Goal: Task Accomplishment & Management: Complete application form

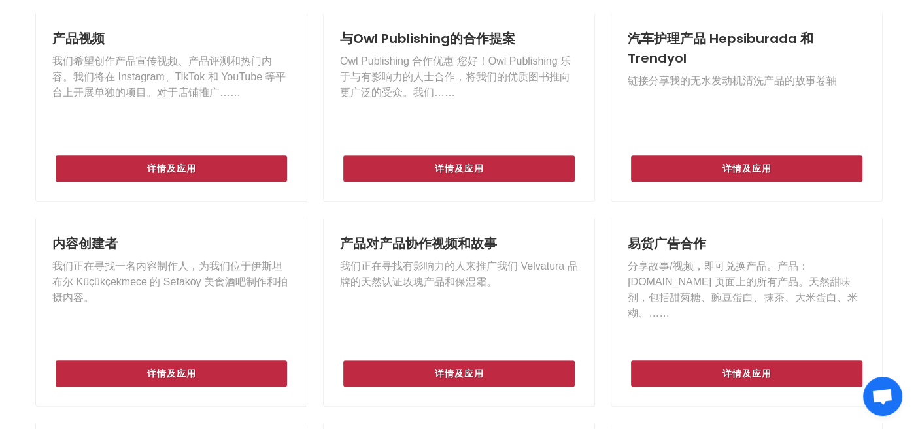
scroll to position [522, 0]
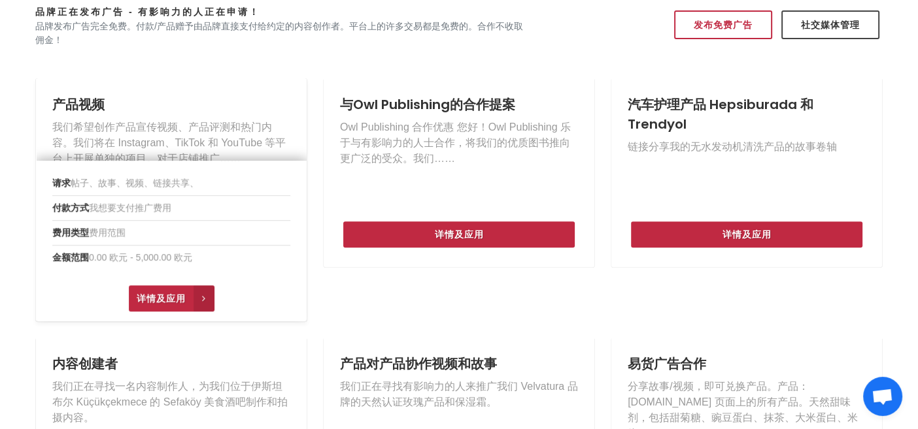
click at [144, 299] on font "详情及应用" at bounding box center [161, 298] width 49 height 10
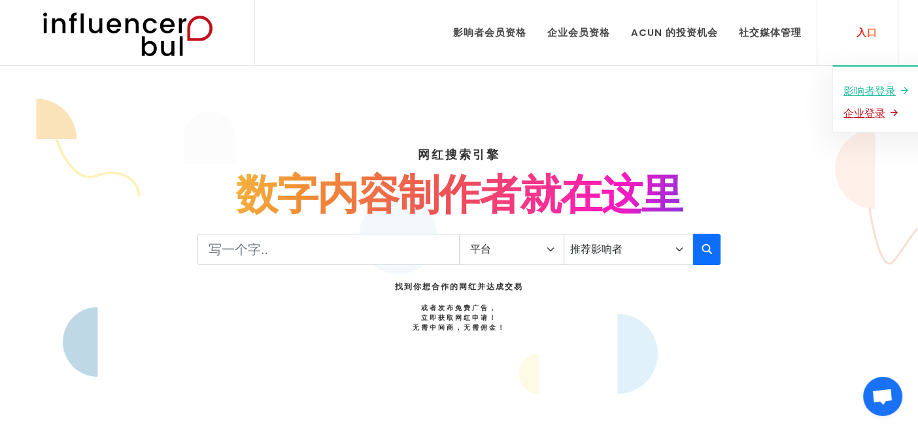
click at [875, 112] on font "企业登录" at bounding box center [864, 113] width 42 height 11
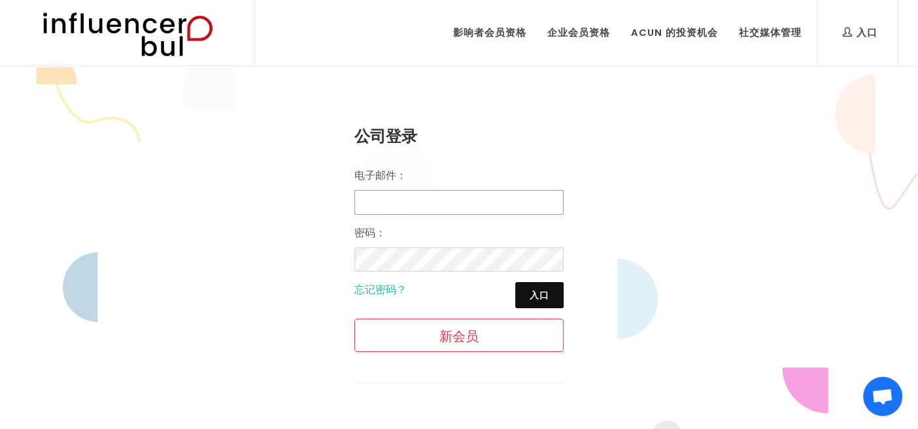
click at [471, 197] on input "电子邮件：" at bounding box center [458, 202] width 209 height 25
type input "huying@spreadfun.com"
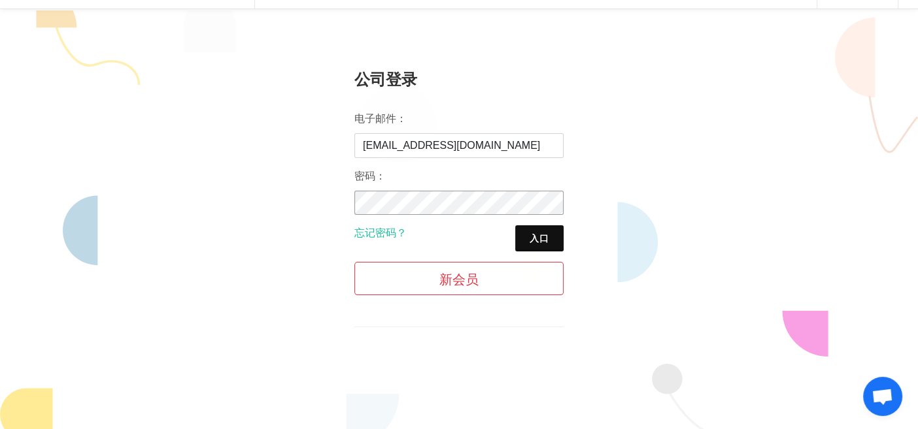
scroll to position [195, 0]
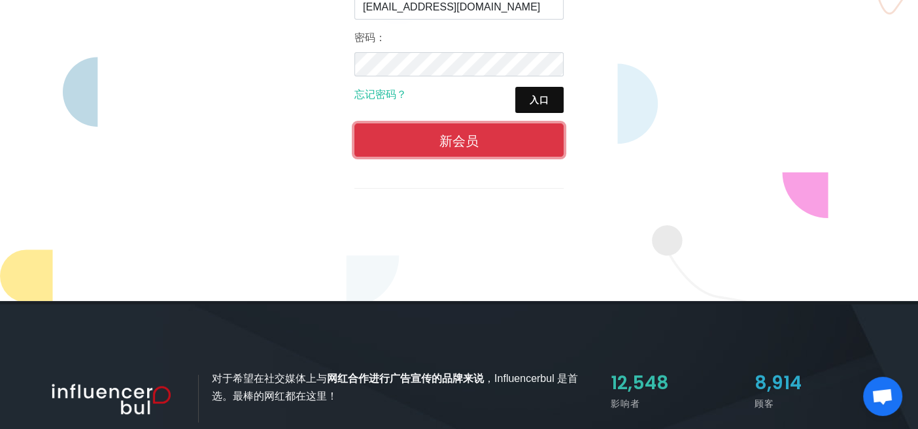
click at [461, 142] on font "新会员" at bounding box center [458, 141] width 39 height 14
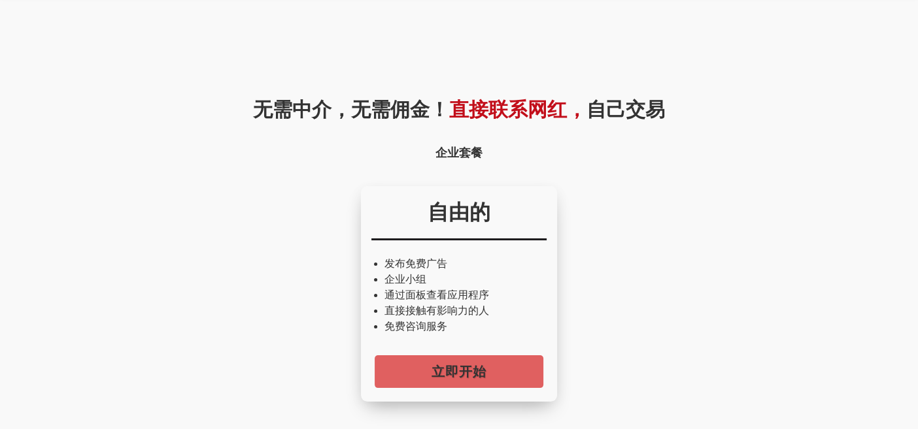
scroll to position [131, 0]
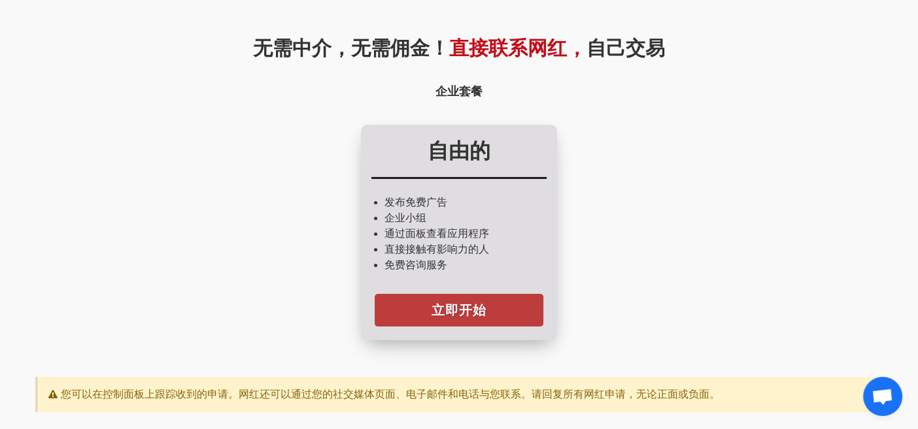
click at [486, 312] on font "立即开始" at bounding box center [458, 310] width 55 height 18
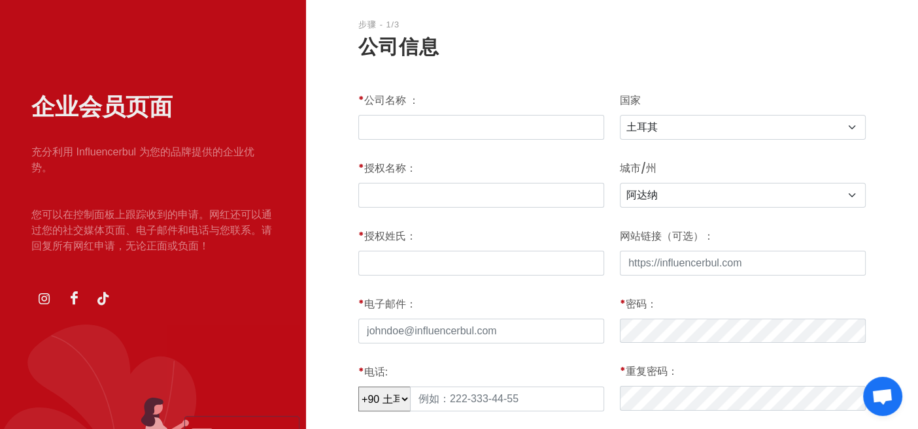
scroll to position [261, 0]
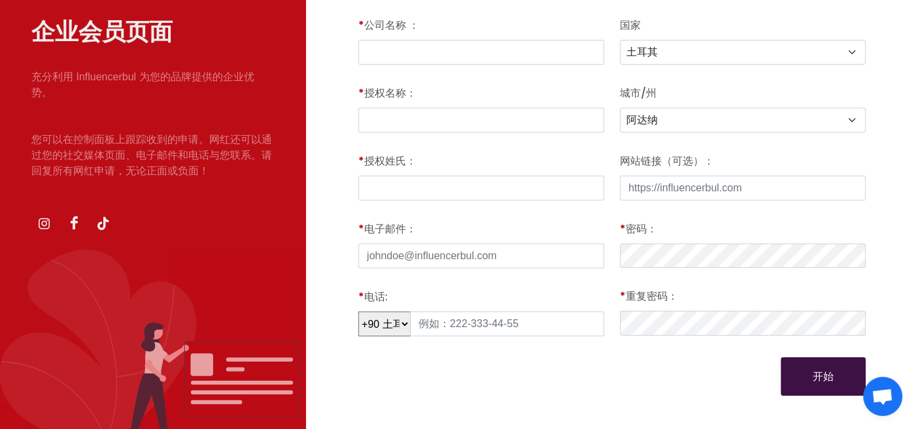
click at [400, 327] on select "+90 土耳其 93 阿富汗 355 阿尔巴尼亚 213 阿尔及利亚 [DATE] 美属萨摩亚 376 安道尔 244 安哥拉 1264 安圭拉 0 南极洲 …" at bounding box center [384, 324] width 52 height 25
click at [317, 261] on div "1. 公司信息 2. 您想如何描述您的公司 步骤 - 1/3 公司信息 * 公司名称 ： * 授权名称： * 授权姓氏： * 电子邮件： * 电话: +90 …" at bounding box center [612, 127] width 612 height 642
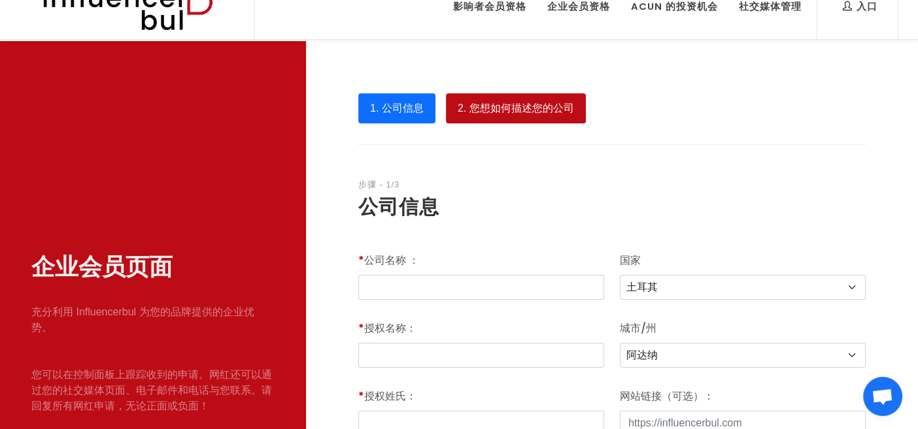
scroll to position [65, 0]
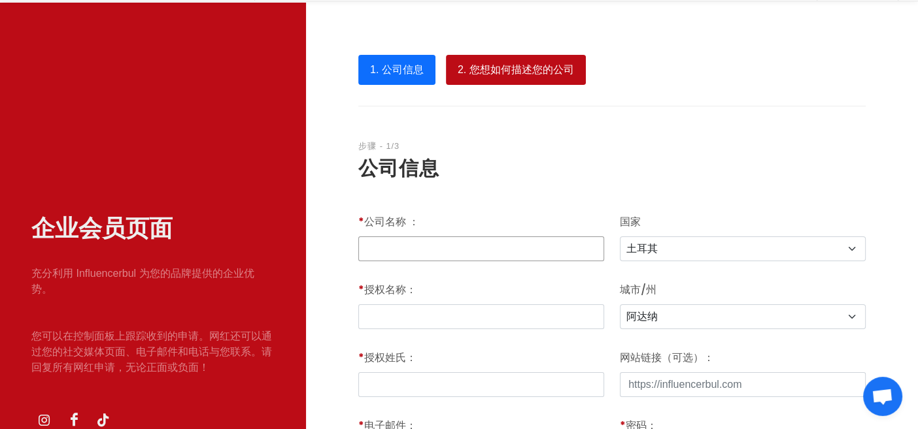
click at [516, 244] on input "* 公司名称 ：" at bounding box center [481, 249] width 246 height 25
type input "SPREADFUN PTE. LTD."
click at [548, 207] on div "步骤 - 1/3 公司信息 * 公司名称 ： SPREADFUN PTE. LTD. * 授权名称： * 授权姓氏： * 电子邮件： * 电话: +90 土耳…" at bounding box center [611, 365] width 507 height 455
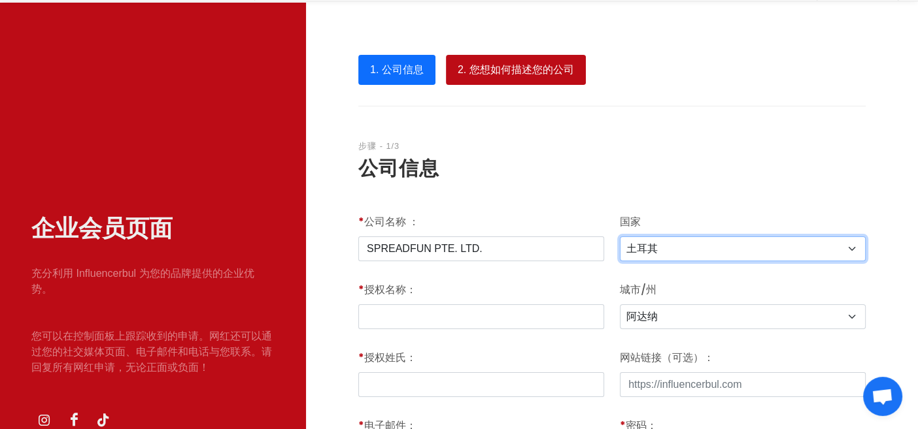
click at [718, 242] on select "土耳其 阿富汗 阿尔巴尼亚 阿尔及利亚 美属萨摩亚 安道尔 安哥拉 [GEOGRAPHIC_DATA] 南极洲 [GEOGRAPHIC_DATA]和巴[GEO…" at bounding box center [743, 249] width 246 height 25
click at [557, 173] on h2 "公司信息" at bounding box center [611, 168] width 507 height 29
click at [705, 244] on select "土耳其 阿富汗 阿尔巴尼亚 阿尔及利亚 美属萨摩亚 安道尔 安哥拉 [GEOGRAPHIC_DATA] 南极洲 [GEOGRAPHIC_DATA]和巴[GEO…" at bounding box center [743, 249] width 246 height 25
click at [507, 165] on h2 "公司信息" at bounding box center [611, 168] width 507 height 29
click at [695, 255] on select "土耳其 阿富汗 阿尔巴尼亚 阿尔及利亚 美属萨摩亚 安道尔 安哥拉 [GEOGRAPHIC_DATA] 南极洲 [GEOGRAPHIC_DATA]和巴[GEO…" at bounding box center [743, 249] width 246 height 25
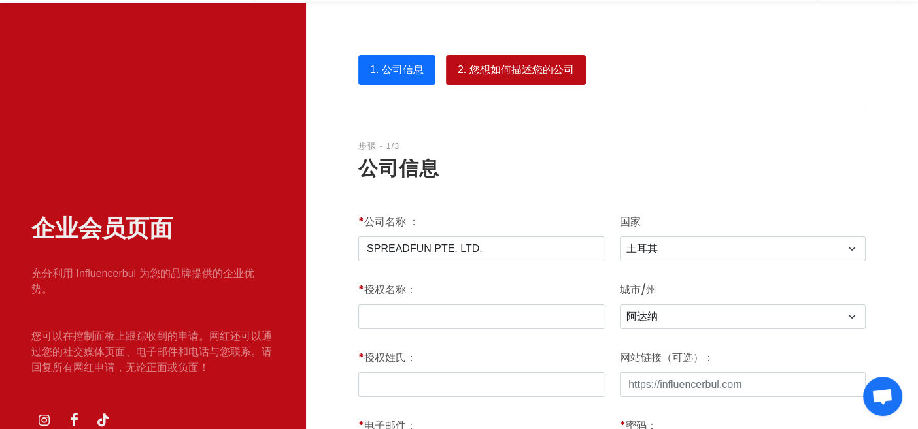
click at [578, 167] on h2 "公司信息" at bounding box center [611, 168] width 507 height 29
click at [494, 248] on input "SPREADFUN PTE. LTD." at bounding box center [481, 249] width 246 height 25
drag, startPoint x: 498, startPoint y: 249, endPoint x: 316, endPoint y: 249, distance: 182.4
click at [318, 249] on div "1. 公司信息 2. 您想如何描述您的公司 步骤 - 1/3 公司信息 * 公司名称 ： SPREADFUN PTE. LTD. * 授权名称： * 授权姓氏…" at bounding box center [612, 324] width 612 height 642
click at [556, 204] on div "步骤 - 1/3 公司信息 * 公司名称 ： SPREADFUN PTE. LTD. * 授权名称： * 授权姓氏： * 电子邮件： * 电话: +90 土耳…" at bounding box center [611, 365] width 507 height 455
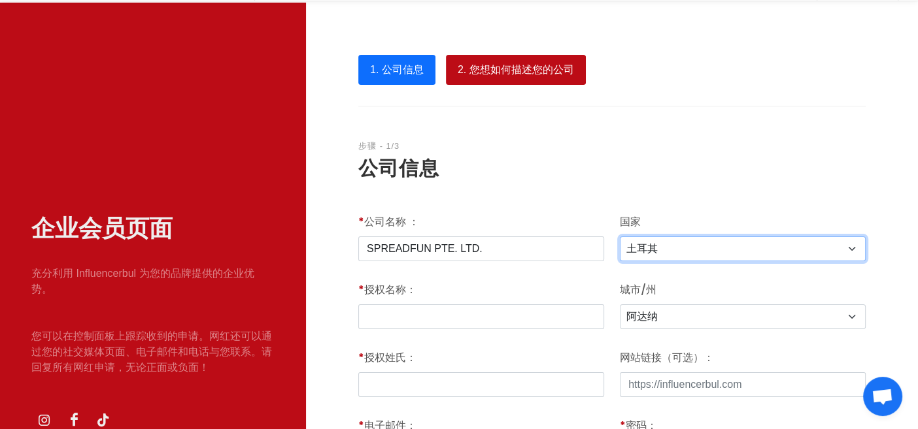
click at [712, 249] on select "土耳其 阿富汗 阿尔巴尼亚 阿尔及利亚 美属萨摩亚 安道尔 安哥拉 [GEOGRAPHIC_DATA] 南极洲 [GEOGRAPHIC_DATA]和巴[GEO…" at bounding box center [743, 249] width 246 height 25
click at [581, 178] on h2 "公司信息" at bounding box center [611, 168] width 507 height 29
click at [707, 242] on select "土耳其 阿富汗 阿尔巴尼亚 阿尔及利亚 美属萨摩亚 安道尔 安哥拉 [GEOGRAPHIC_DATA] 南极洲 [GEOGRAPHIC_DATA]和巴[GEO…" at bounding box center [743, 249] width 246 height 25
click at [696, 249] on select "土耳其 阿富汗 阿尔巴尼亚 阿尔及利亚 美属萨摩亚 安道尔 安哥拉 [GEOGRAPHIC_DATA] 南极洲 [GEOGRAPHIC_DATA]和巴[GEO…" at bounding box center [743, 249] width 246 height 25
click at [579, 31] on div "1. 公司信息 2. 您想如何描述您的公司 步骤 - 1/3 公司信息 * 公司名称 ： SPREADFUN PTE. LTD. * 授权名称： * 授权姓氏…" at bounding box center [612, 324] width 612 height 642
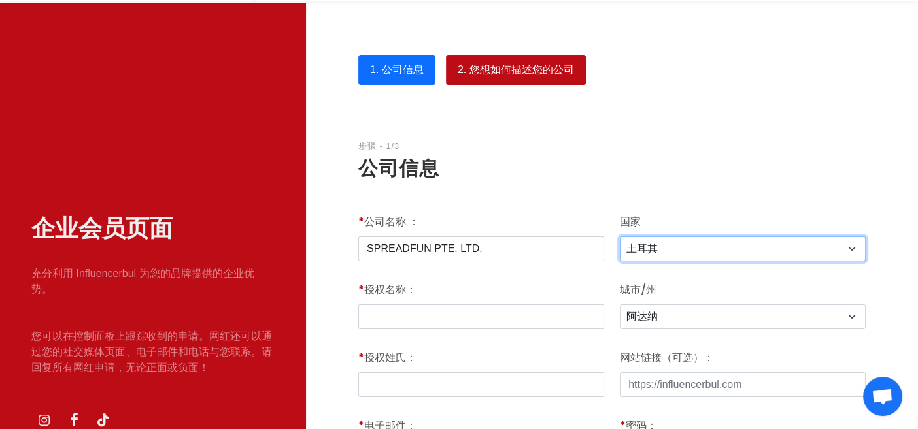
click at [735, 244] on select "土耳其 阿富汗 阿尔巴尼亚 阿尔及利亚 美属萨摩亚 安道尔 安哥拉 [GEOGRAPHIC_DATA] 南极洲 [GEOGRAPHIC_DATA]和巴[GEO…" at bounding box center [743, 249] width 246 height 25
click at [723, 233] on div "国家 土耳其 阿富汗 阿尔巴尼亚 阿尔及利亚 美属萨摩亚 安道尔 安哥拉 [GEOGRAPHIC_DATA] 南极洲 [GEOGRAPHIC_DATA]和[G…" at bounding box center [743, 237] width 246 height 47
click at [713, 239] on select "土耳其 阿富汗 阿尔巴尼亚 阿尔及利亚 美属萨摩亚 安道尔 安哥拉 [GEOGRAPHIC_DATA] 南极洲 [GEOGRAPHIC_DATA]和巴[GEO…" at bounding box center [743, 249] width 246 height 25
click at [503, 321] on input "text" at bounding box center [481, 317] width 246 height 25
drag, startPoint x: 503, startPoint y: 249, endPoint x: 348, endPoint y: 245, distance: 155.0
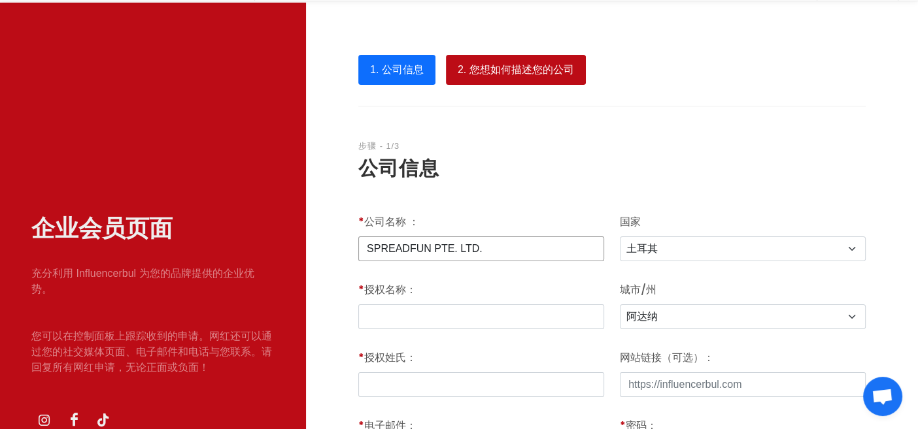
click at [348, 245] on div "1. 公司信息 2. 您想如何描述您的公司 步骤 - 1/3 公司信息 * 公司名称 ： SPREADFUN PTE. LTD. * 授权名称： * 授权姓氏…" at bounding box center [612, 324] width 612 height 642
click at [509, 201] on div "步骤 - 1/3 公司信息 * 公司名称 ： SPREADFUN PTE. LTD. * 授权名称： * 授权姓氏： * 电子邮件： * 电话: +90 土耳…" at bounding box center [611, 365] width 507 height 455
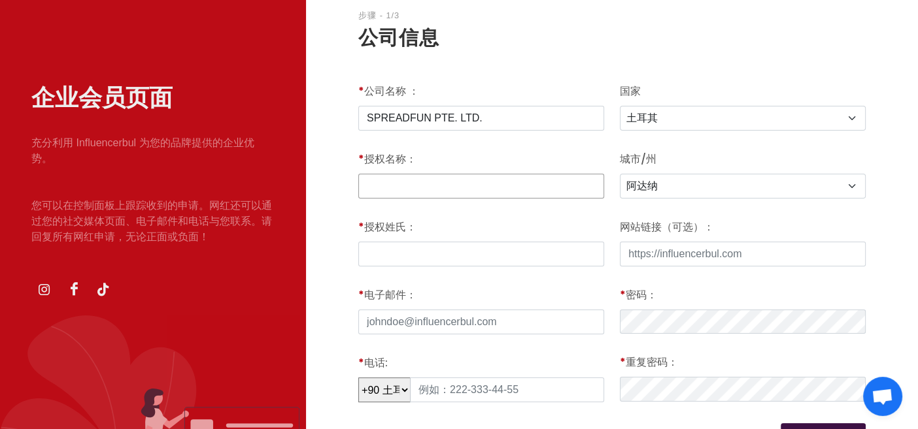
click at [508, 186] on input "text" at bounding box center [481, 186] width 246 height 25
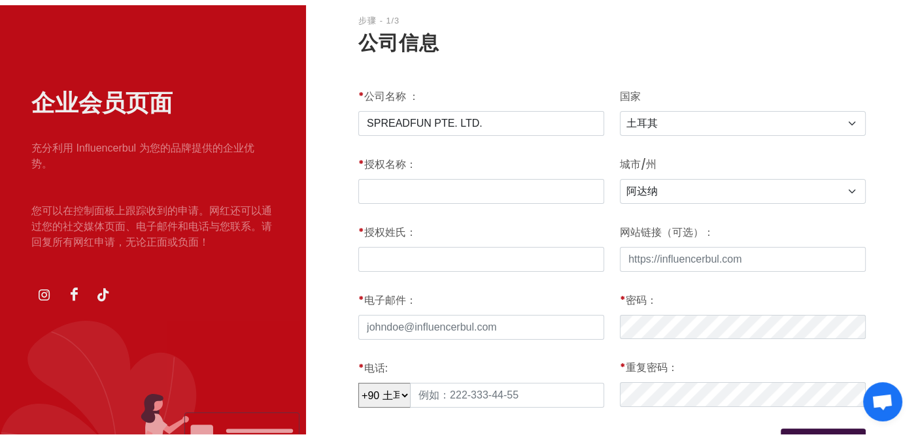
scroll to position [227, 0]
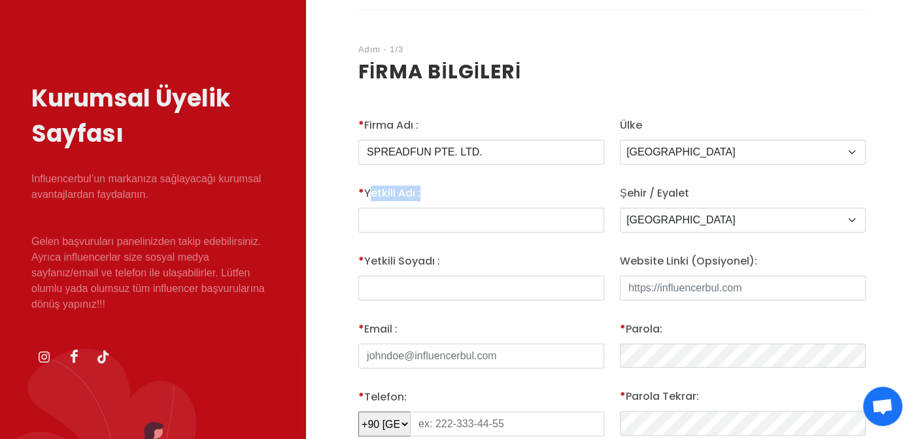
drag, startPoint x: 418, startPoint y: 197, endPoint x: 365, endPoint y: 197, distance: 52.9
click at [365, 197] on label "* Yetkili Adı :" at bounding box center [389, 194] width 62 height 16
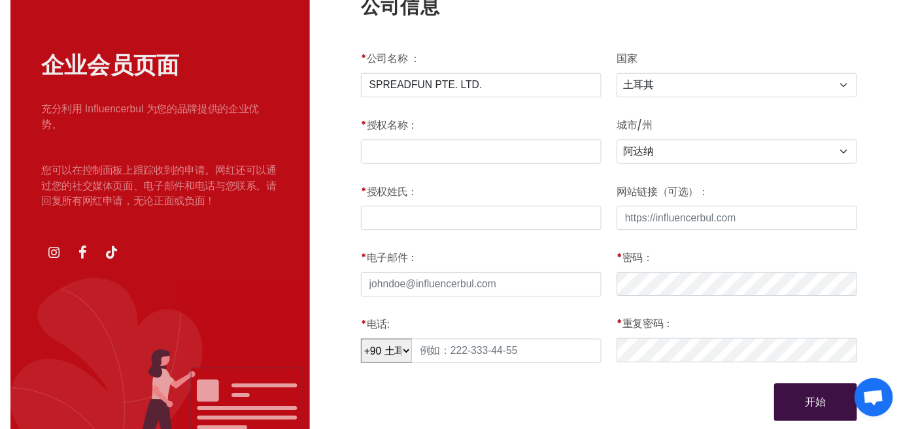
scroll to position [195, 0]
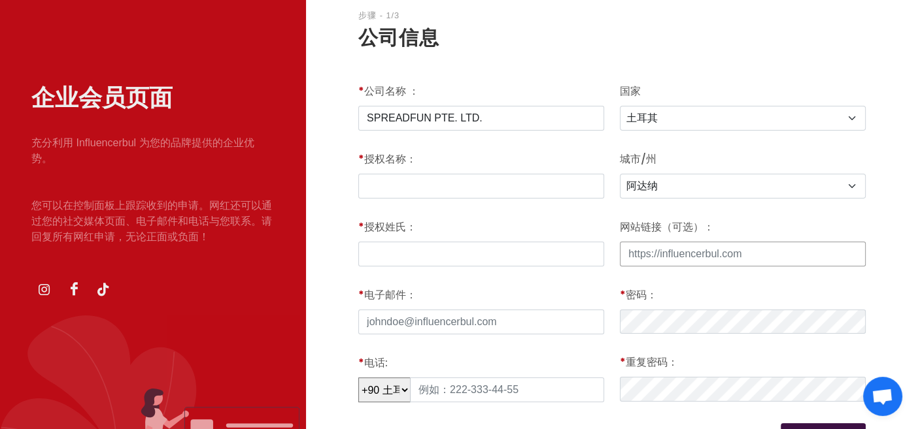
click at [753, 259] on input "网站链接（可选）：" at bounding box center [743, 254] width 246 height 25
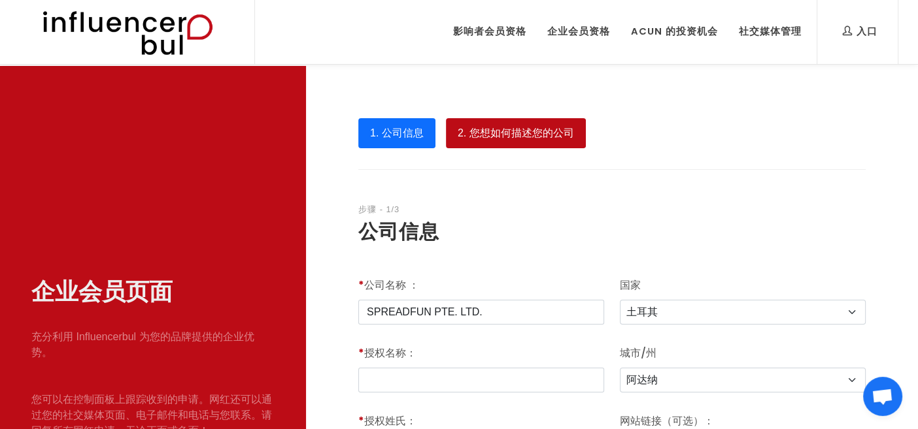
scroll to position [0, 0]
